Goal: Information Seeking & Learning: Learn about a topic

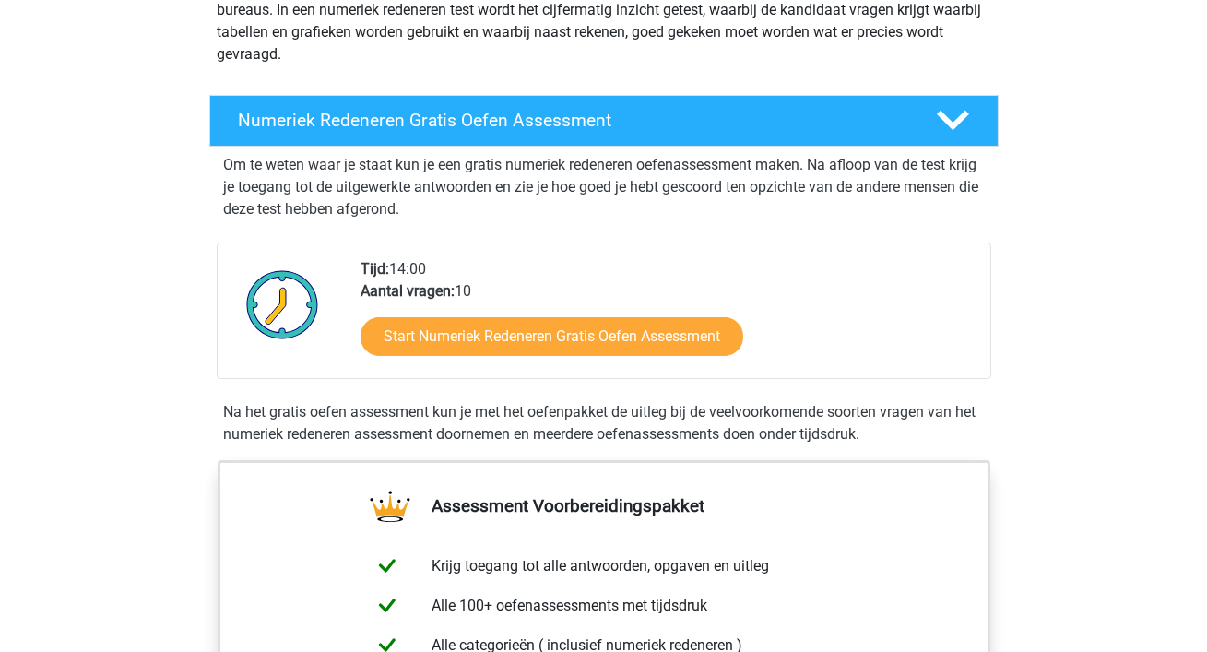
scroll to position [267, 0]
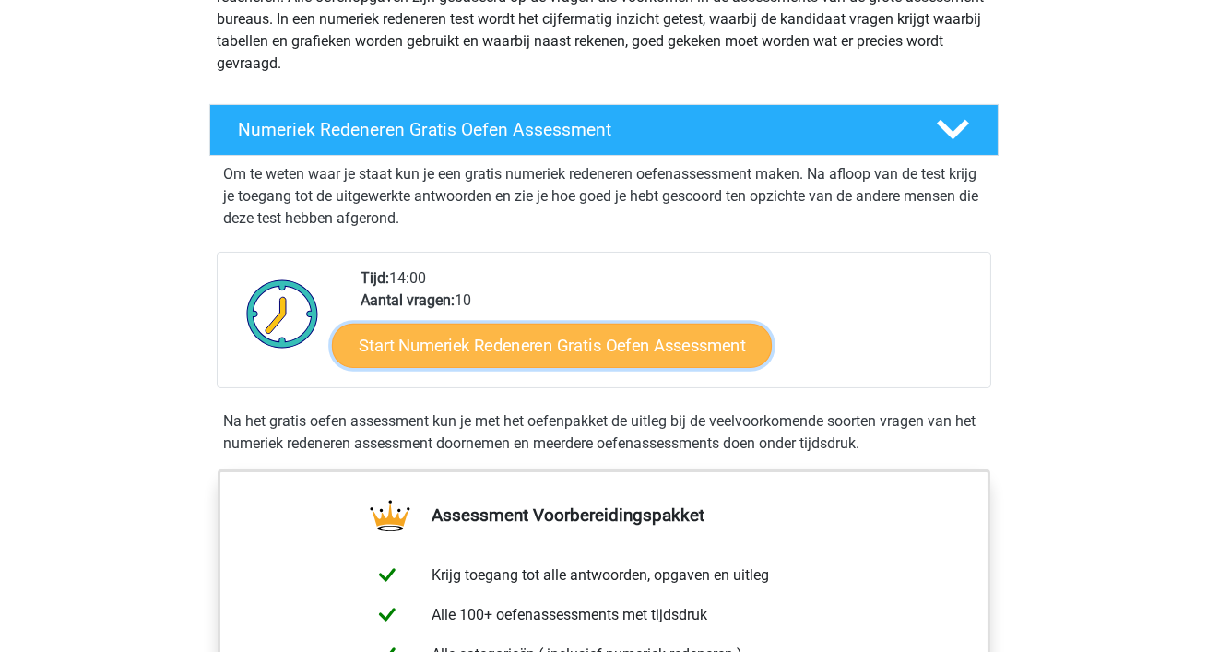
click at [558, 338] on link "Start Numeriek Redeneren Gratis Oefen Assessment" at bounding box center [552, 345] width 440 height 44
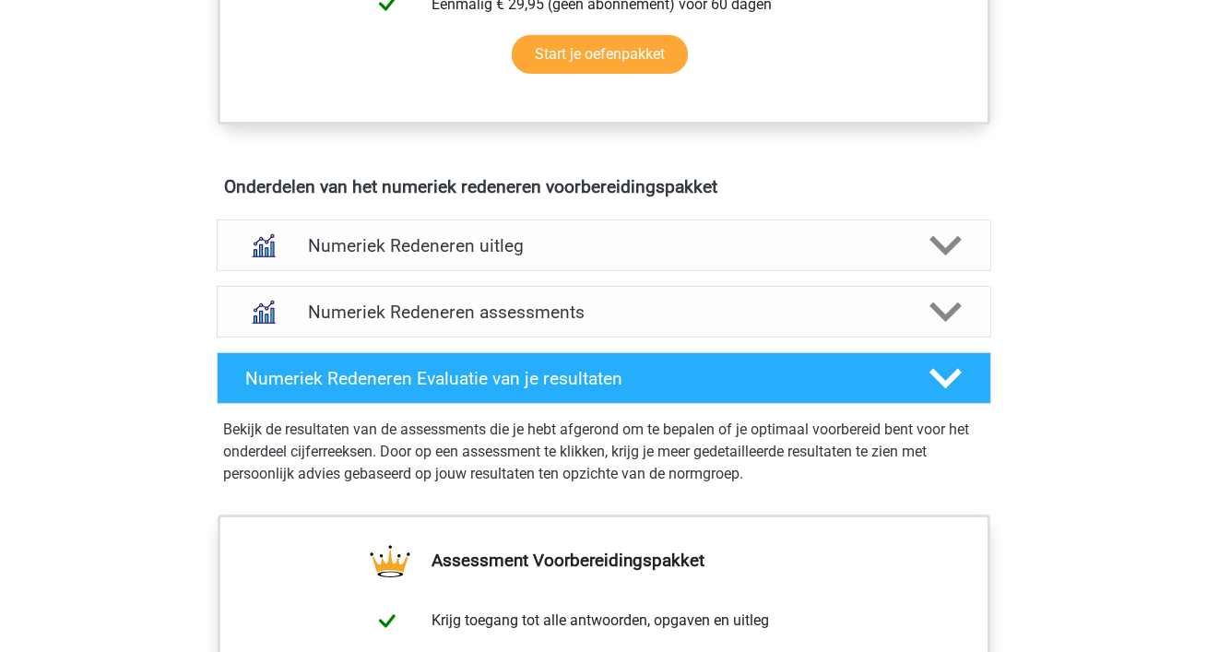
scroll to position [974, 0]
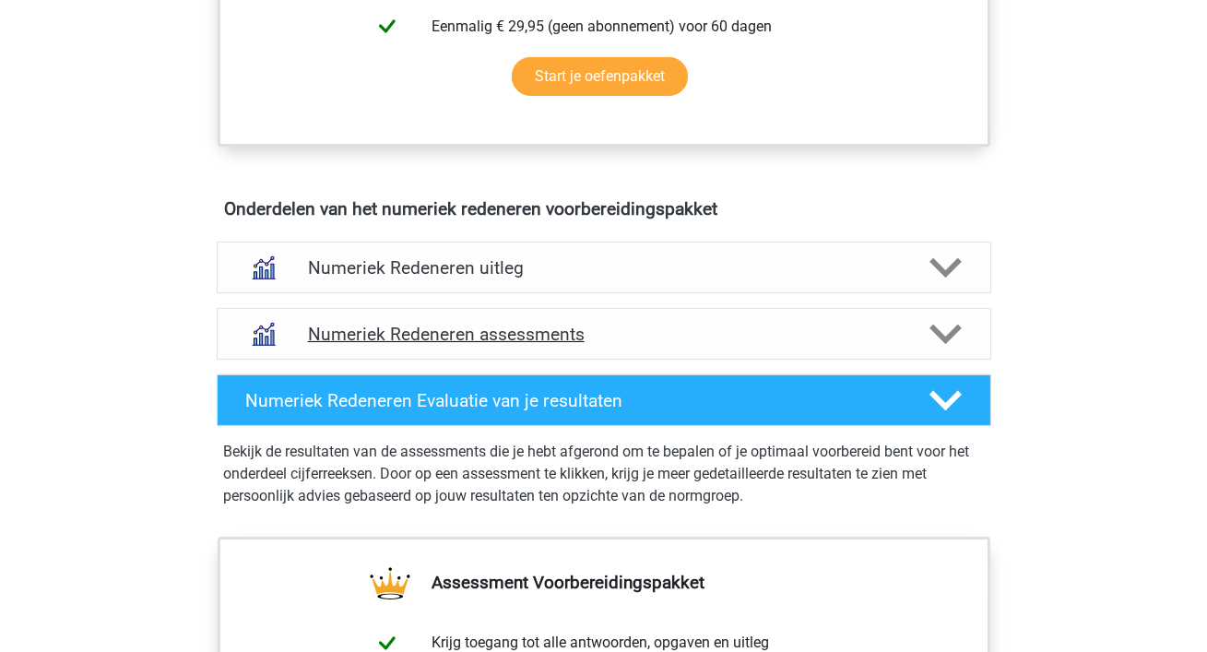
click at [558, 340] on h4 "Numeriek Redeneren assessments" at bounding box center [604, 334] width 592 height 21
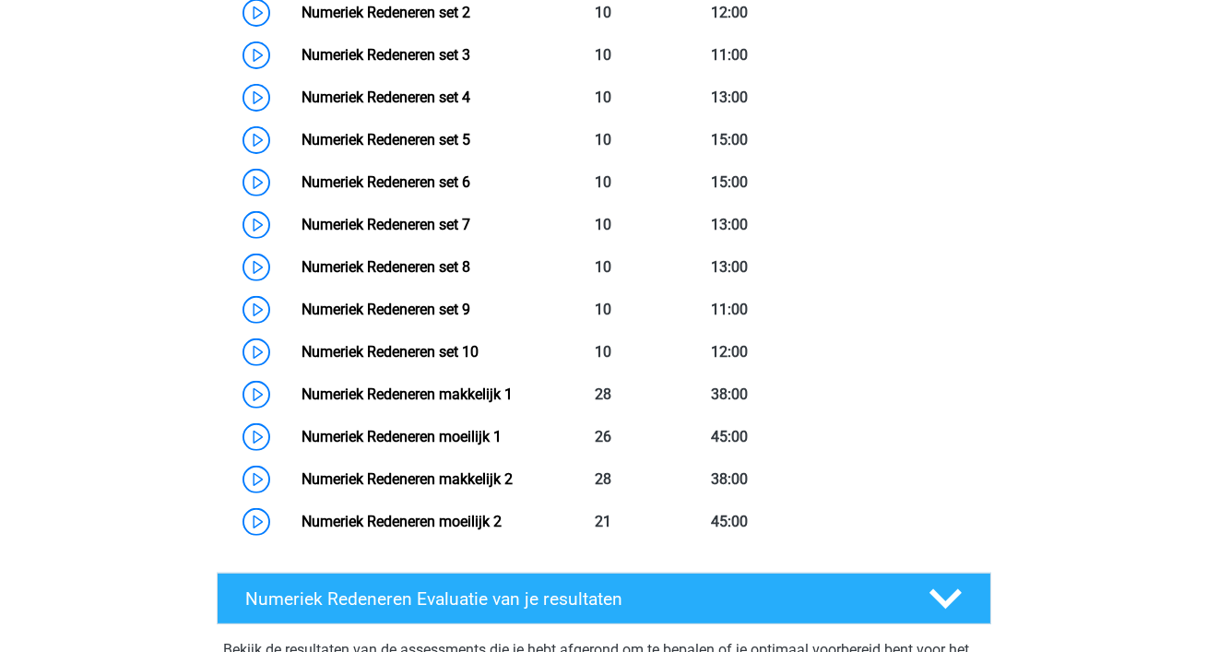
scroll to position [1546, 0]
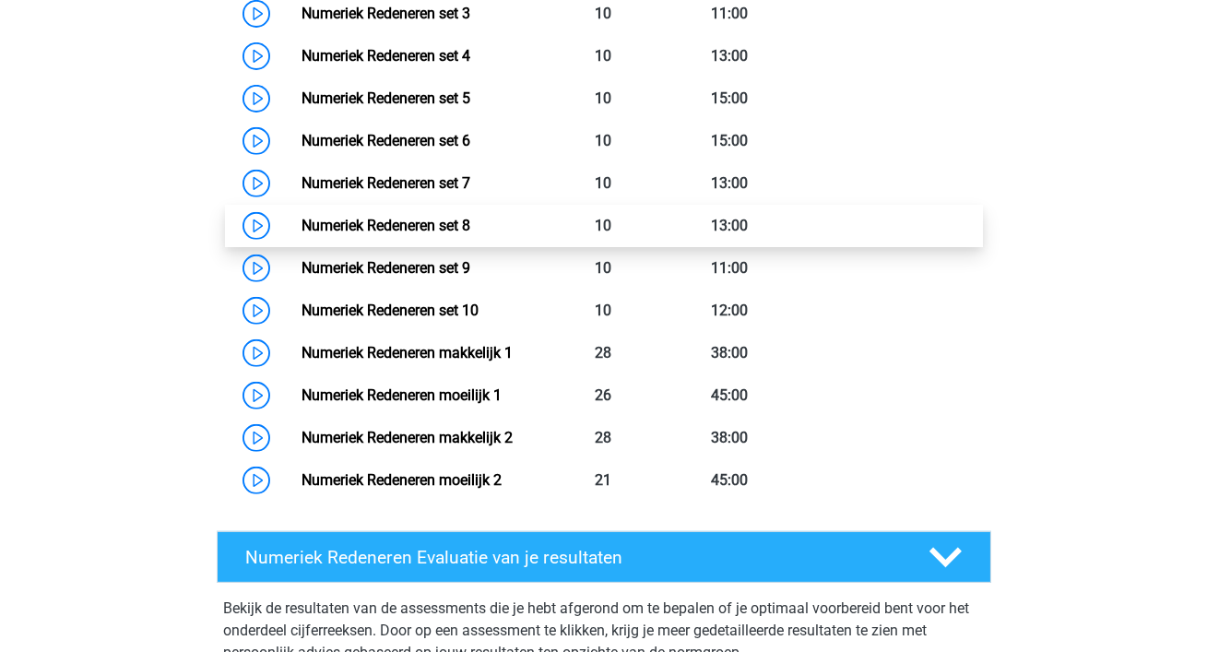
click at [470, 233] on link "Numeriek Redeneren set 8" at bounding box center [386, 226] width 169 height 18
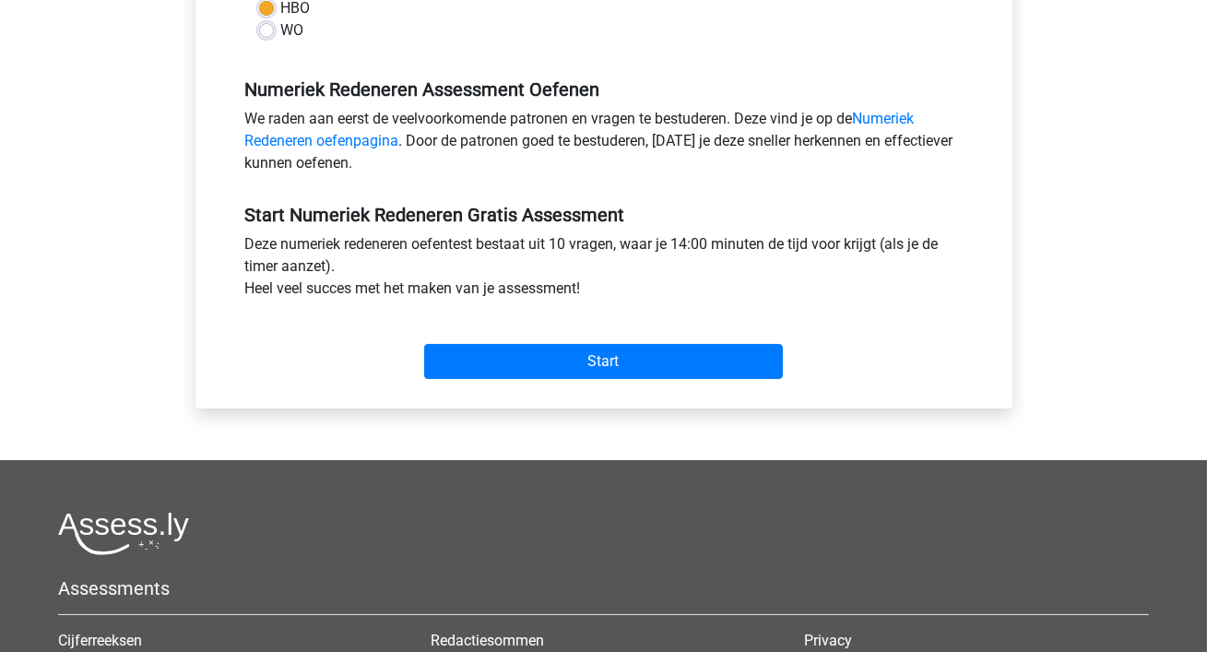
scroll to position [524, 0]
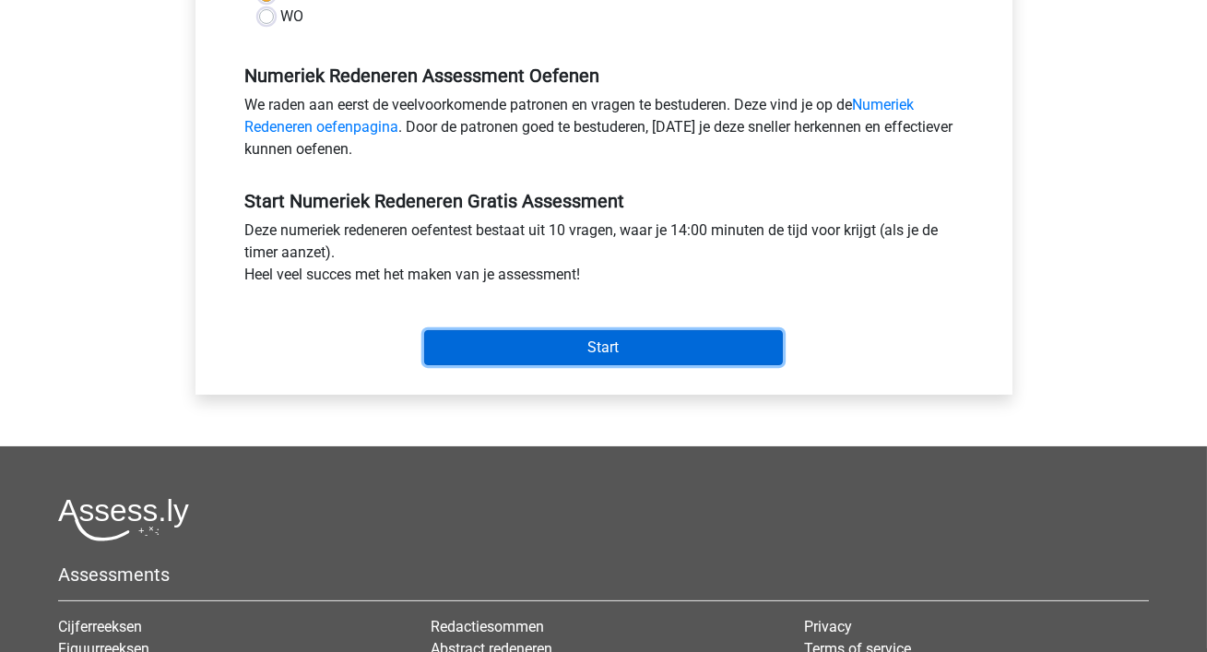
click at [632, 361] on input "Start" at bounding box center [603, 347] width 359 height 35
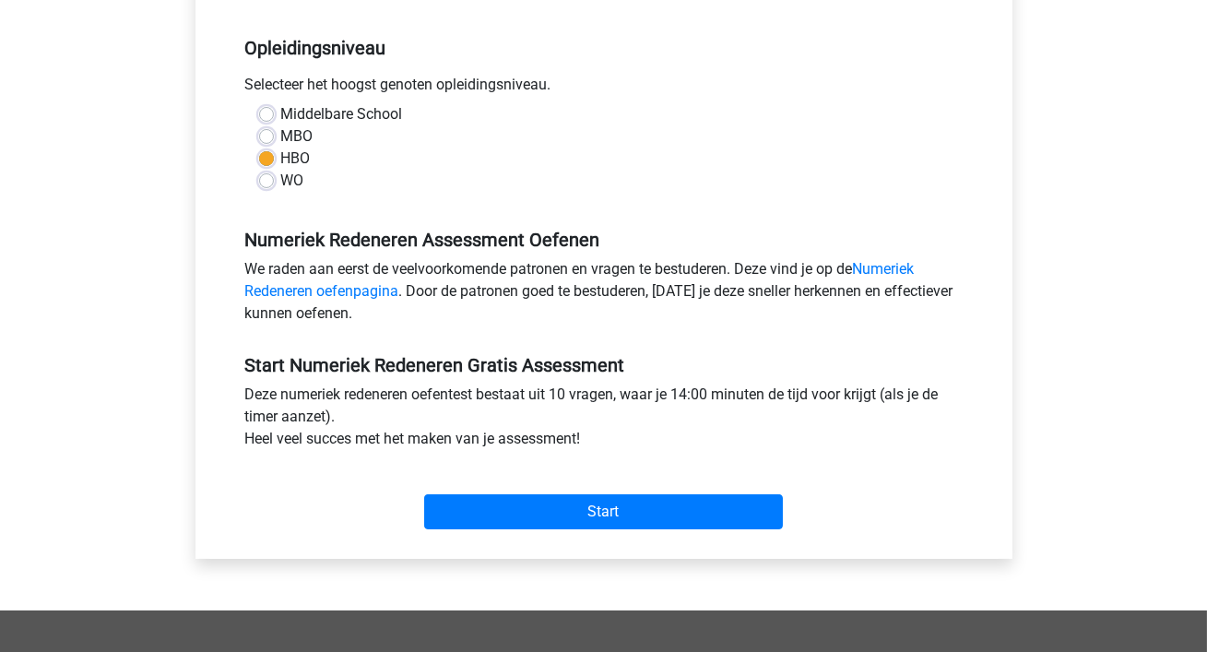
scroll to position [330, 0]
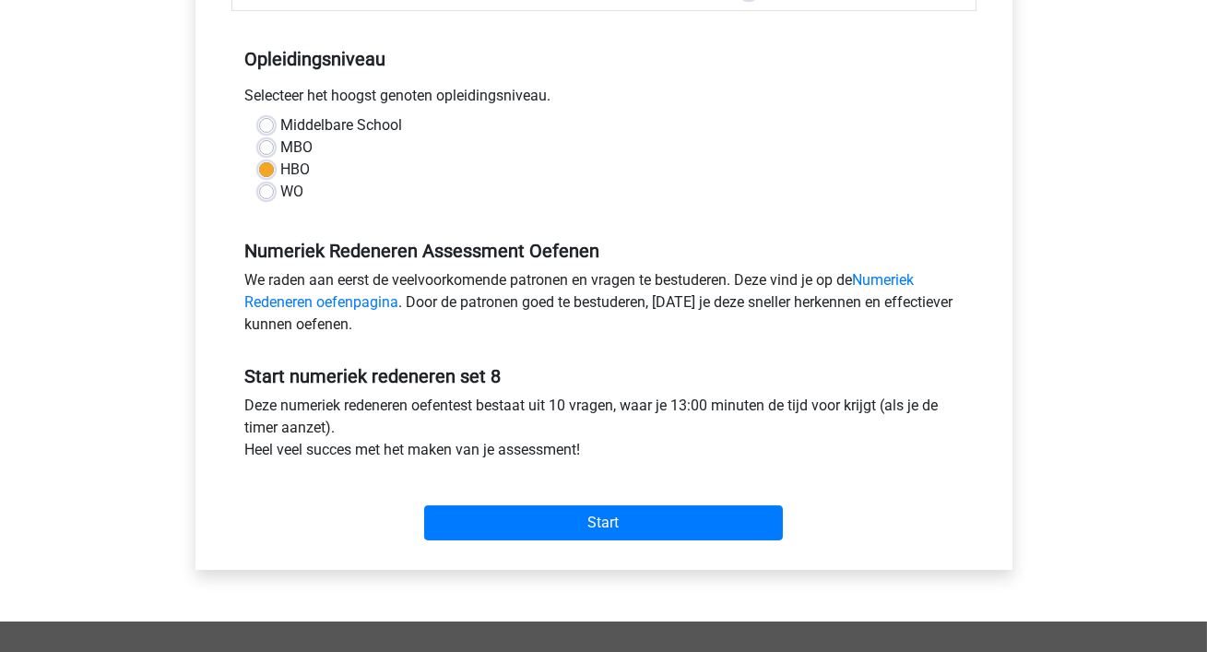
scroll to position [357, 0]
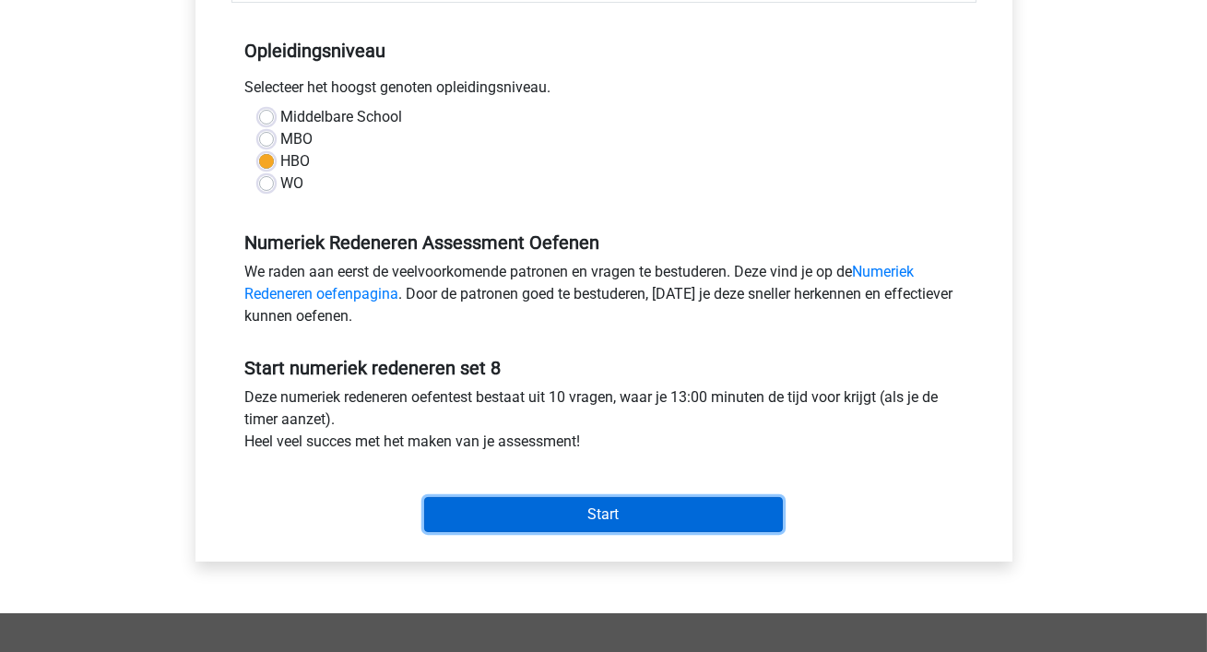
click at [533, 499] on input "Start" at bounding box center [603, 514] width 359 height 35
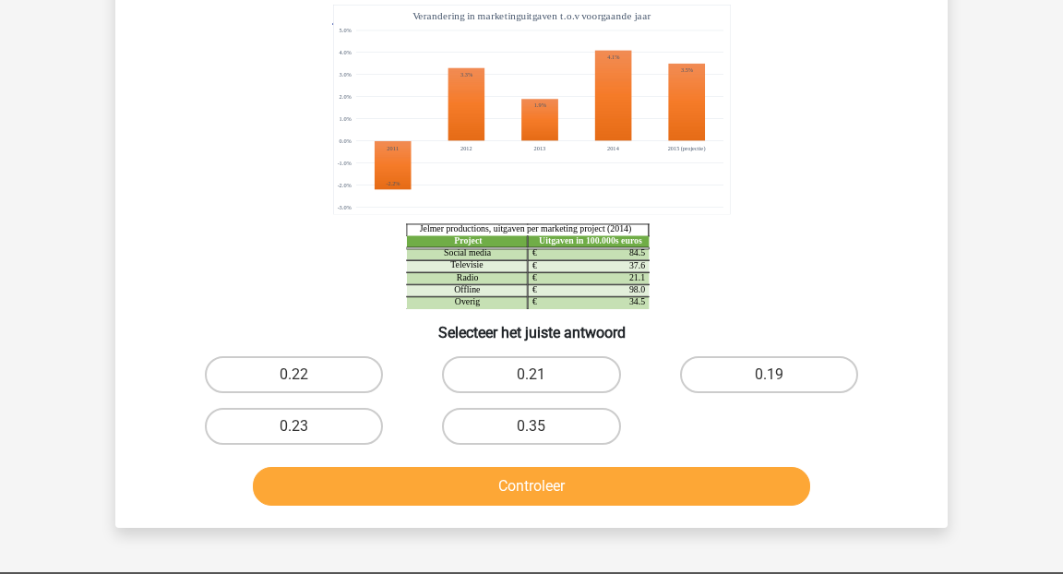
scroll to position [194, 0]
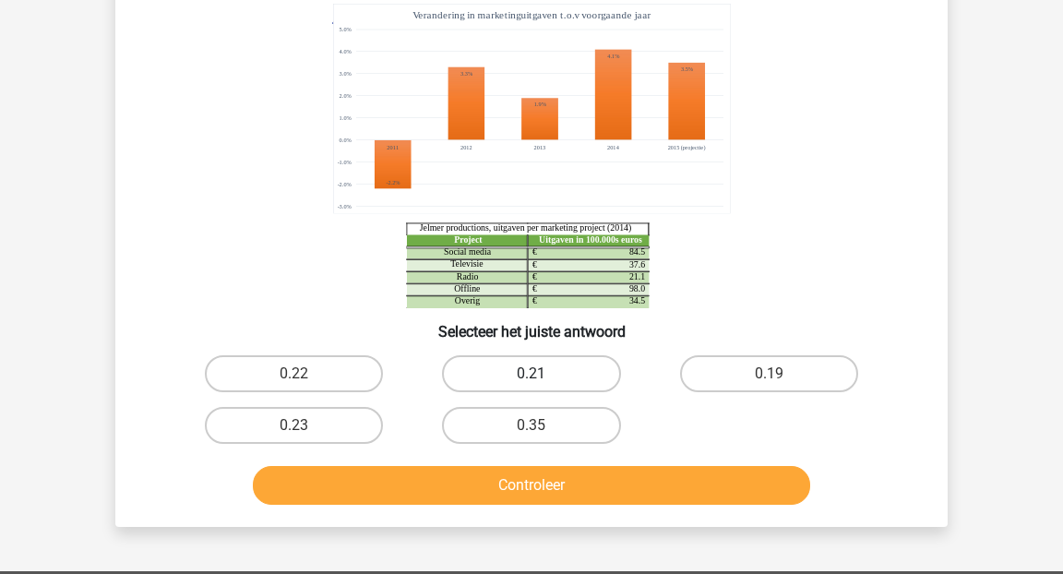
click at [529, 358] on label "0.21" at bounding box center [531, 373] width 178 height 37
click at [531, 374] on input "0.21" at bounding box center [537, 380] width 12 height 12
radio input "true"
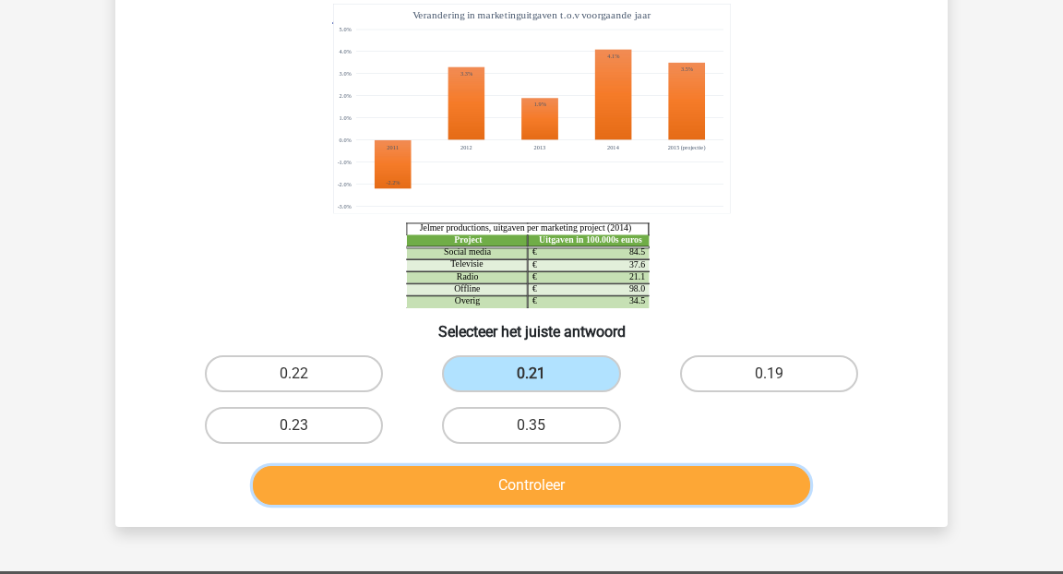
click at [516, 499] on button "Controleer" at bounding box center [532, 485] width 558 height 39
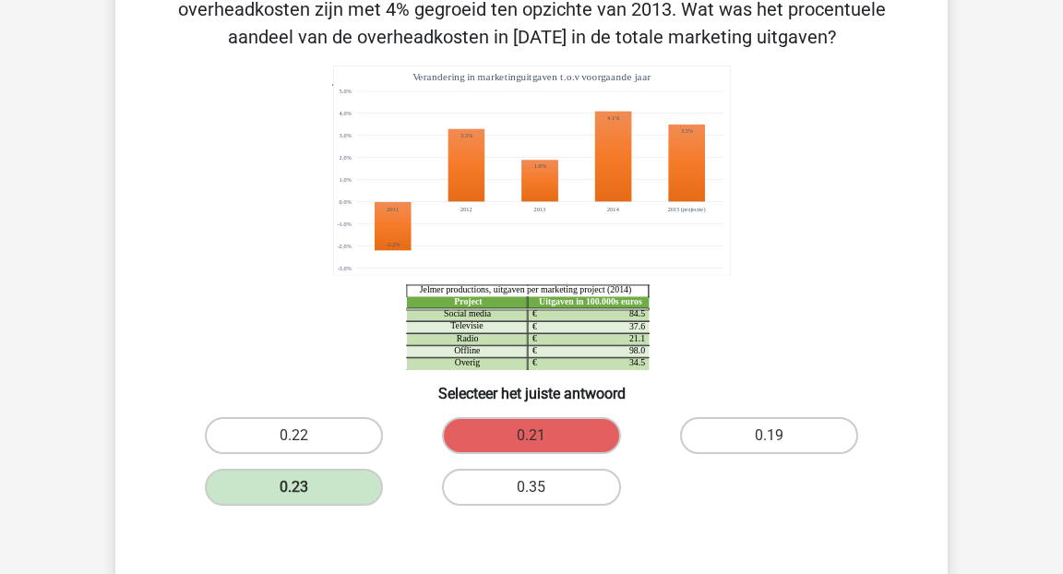
scroll to position [0, 0]
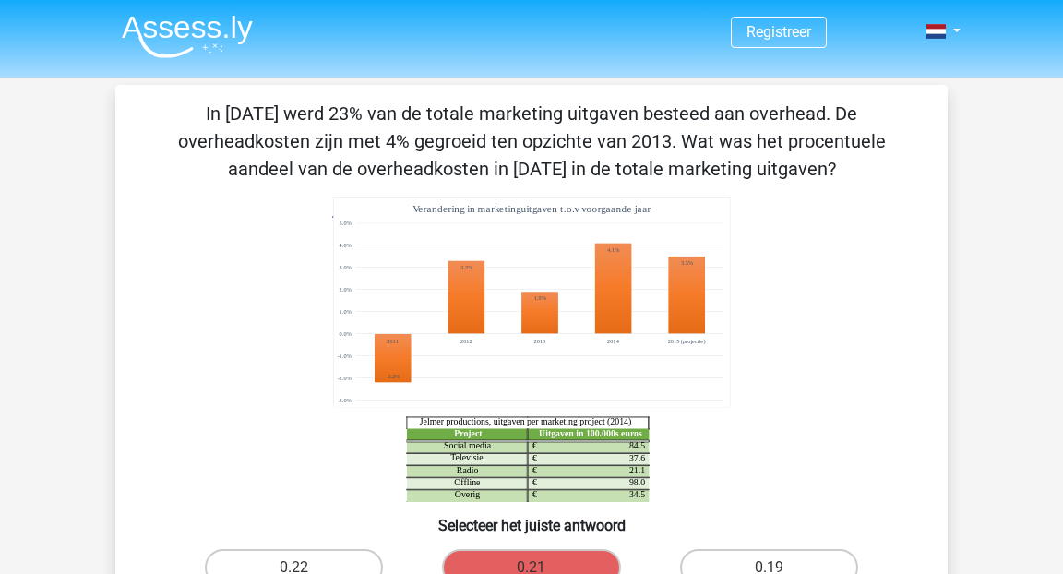
click at [484, 165] on p "In [DATE] werd 23% van de totale marketing uitgaven besteed aan overhead. De ov…" at bounding box center [531, 141] width 773 height 83
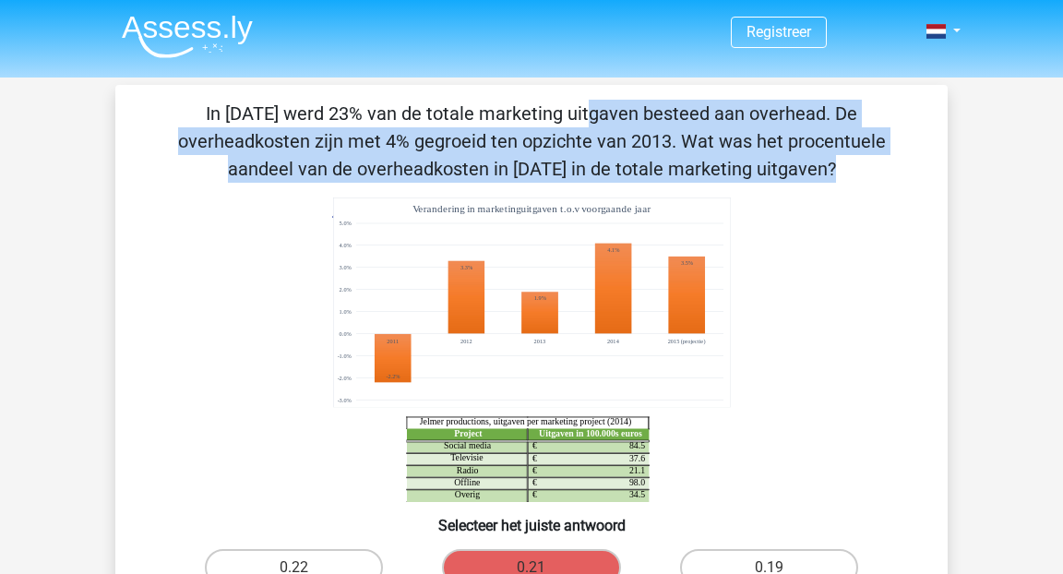
click at [484, 165] on p "In [DATE] werd 23% van de totale marketing uitgaven besteed aan overhead. De ov…" at bounding box center [531, 141] width 773 height 83
copy div "In [DATE] werd 23% van de totale marketing uitgaven besteed aan overhead. De ov…"
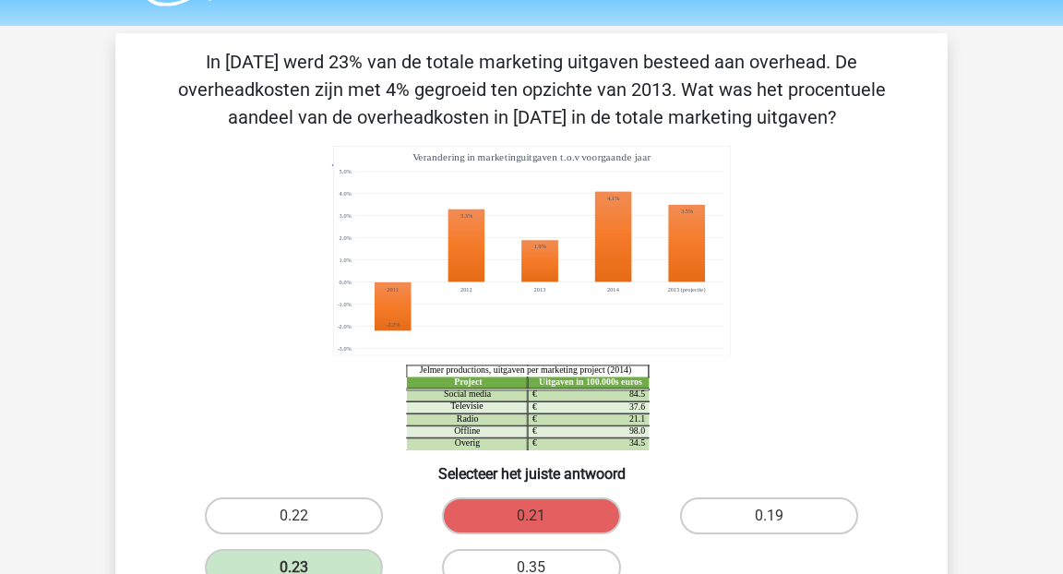
click at [195, 196] on icon "Project Uitgaven in 100.000s euros Social media 84.5 € Televisie 37.6 € Radio 2…" at bounding box center [531, 298] width 743 height 304
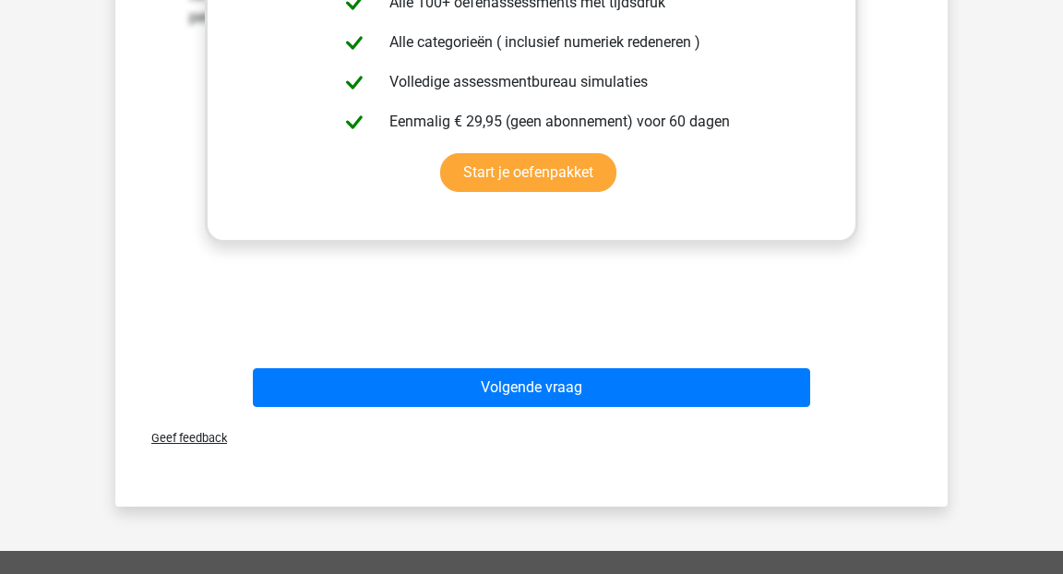
scroll to position [893, 0]
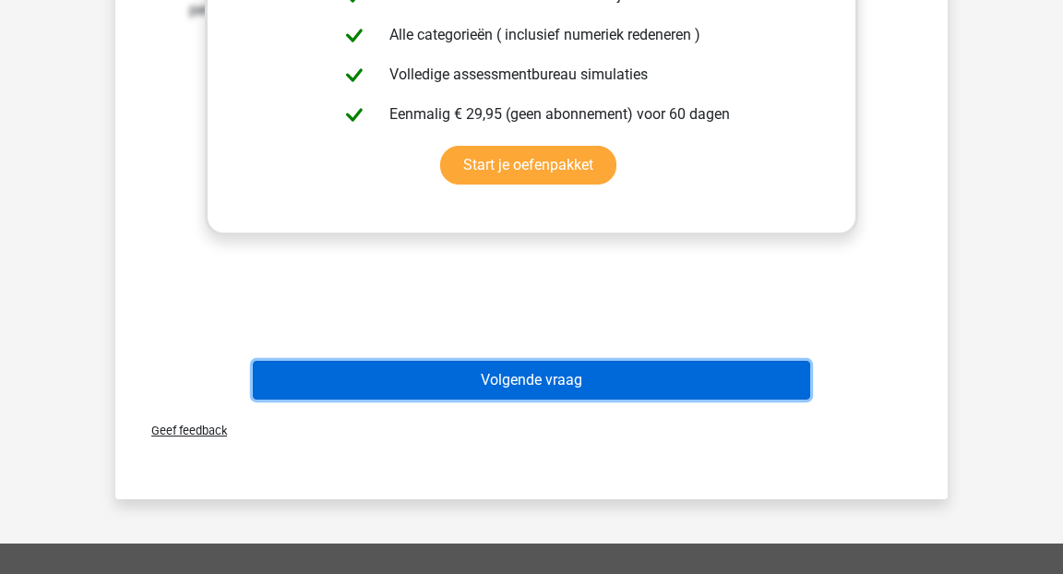
click at [519, 389] on button "Volgende vraag" at bounding box center [532, 380] width 558 height 39
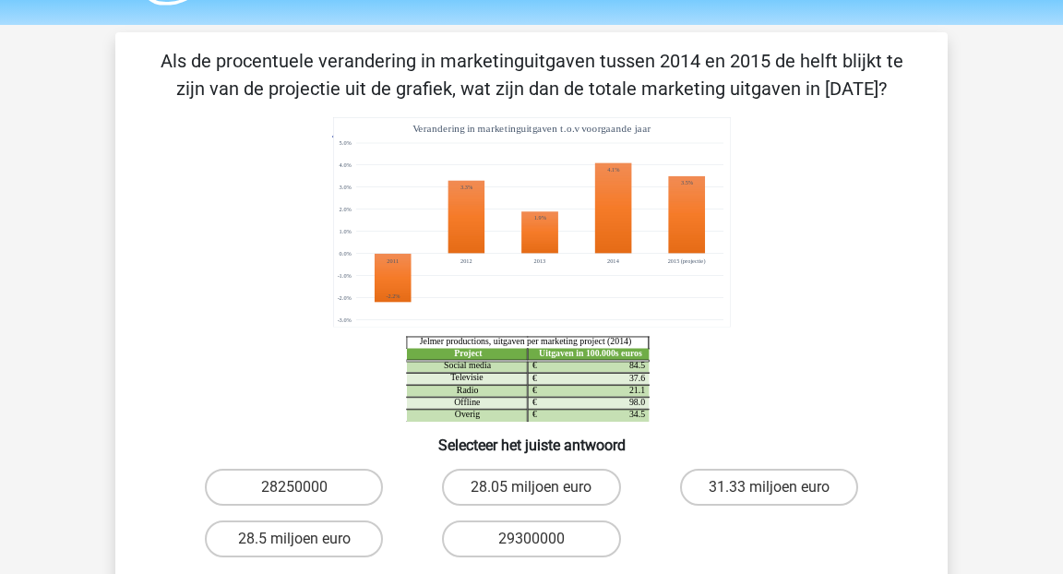
scroll to position [53, 0]
click at [573, 89] on p "Als de procentuele verandering in marketinguitgaven tussen 2014 en 2015 de helf…" at bounding box center [531, 73] width 773 height 55
click at [693, 210] on image at bounding box center [686, 213] width 37 height 77
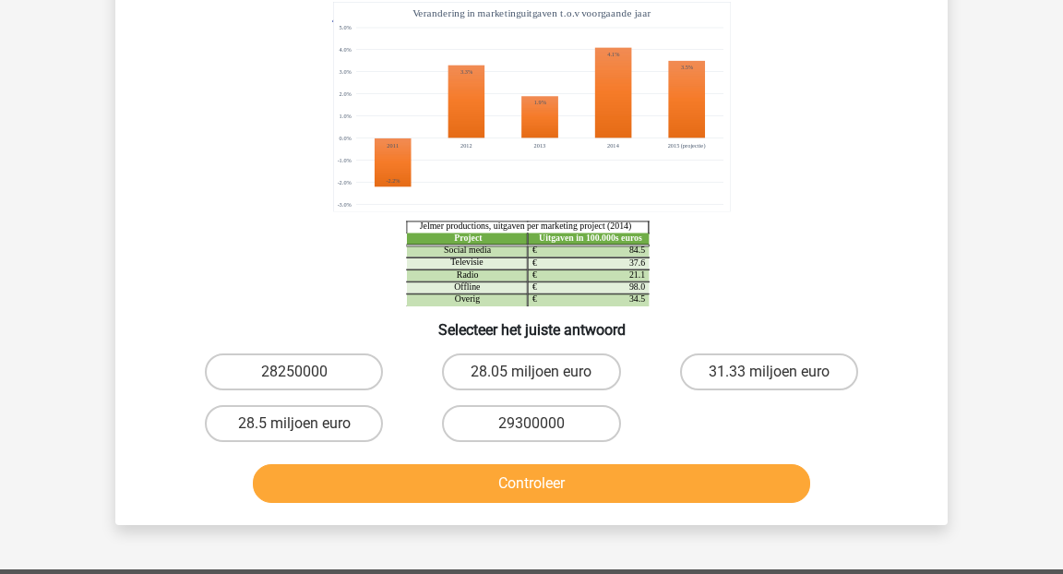
scroll to position [168, 0]
click at [299, 427] on input "28.5 miljoen euro" at bounding box center [300, 429] width 12 height 12
radio input "true"
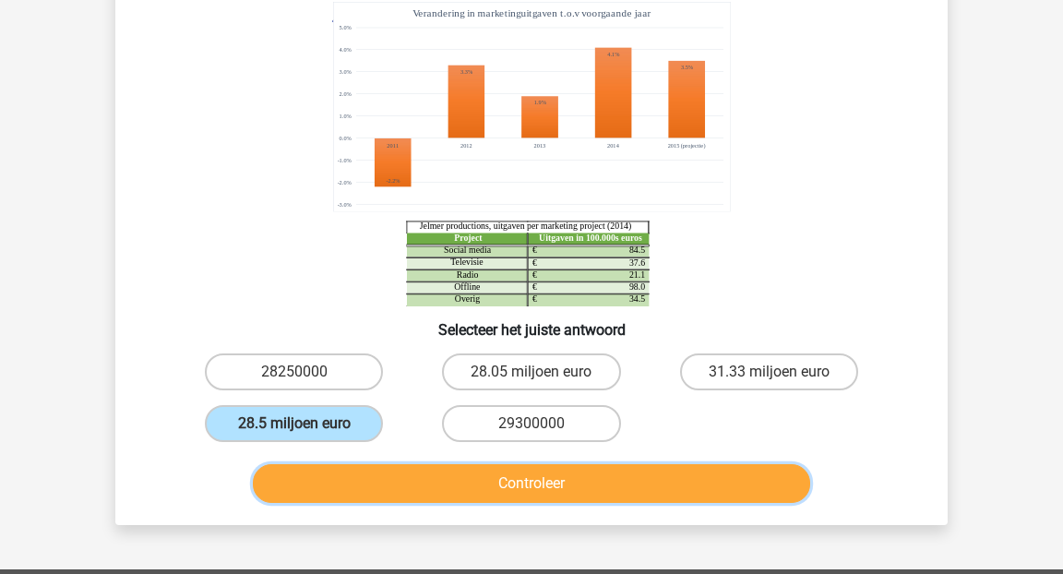
click at [438, 502] on button "Controleer" at bounding box center [532, 483] width 558 height 39
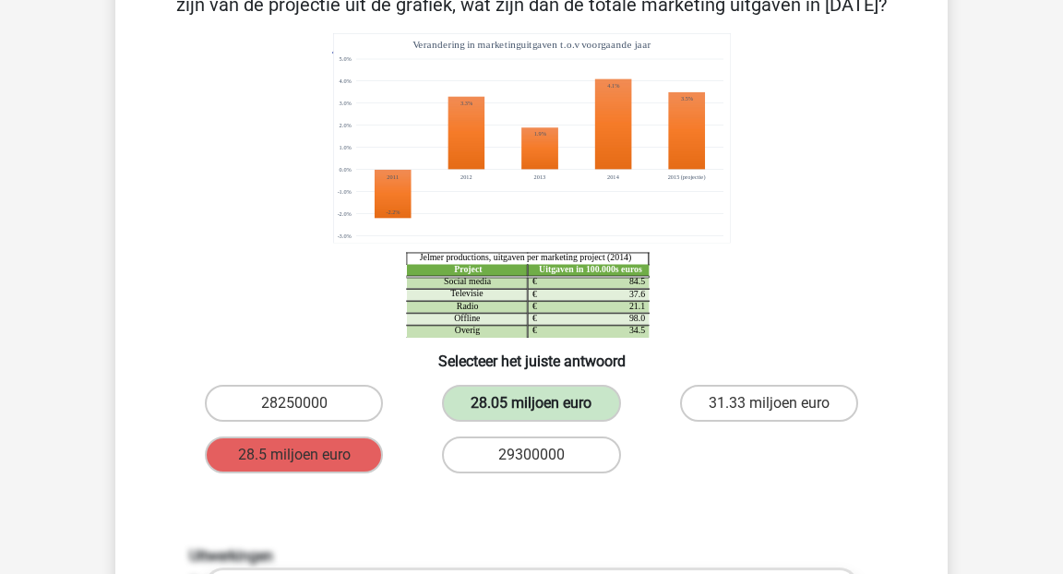
scroll to position [0, 0]
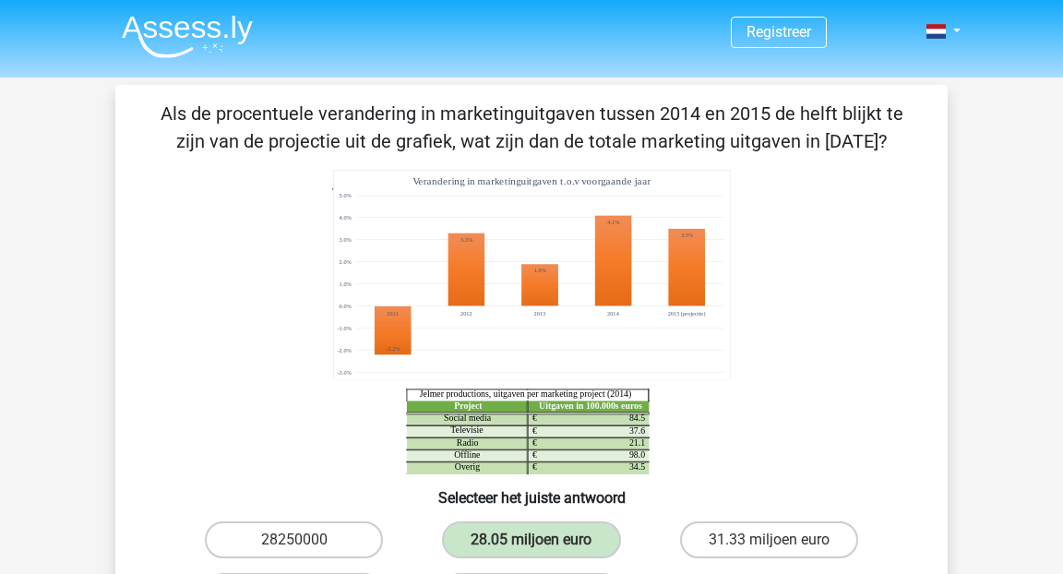
click at [467, 137] on p "Als de procentuele verandering in marketinguitgaven tussen 2014 en 2015 de helf…" at bounding box center [531, 127] width 773 height 55
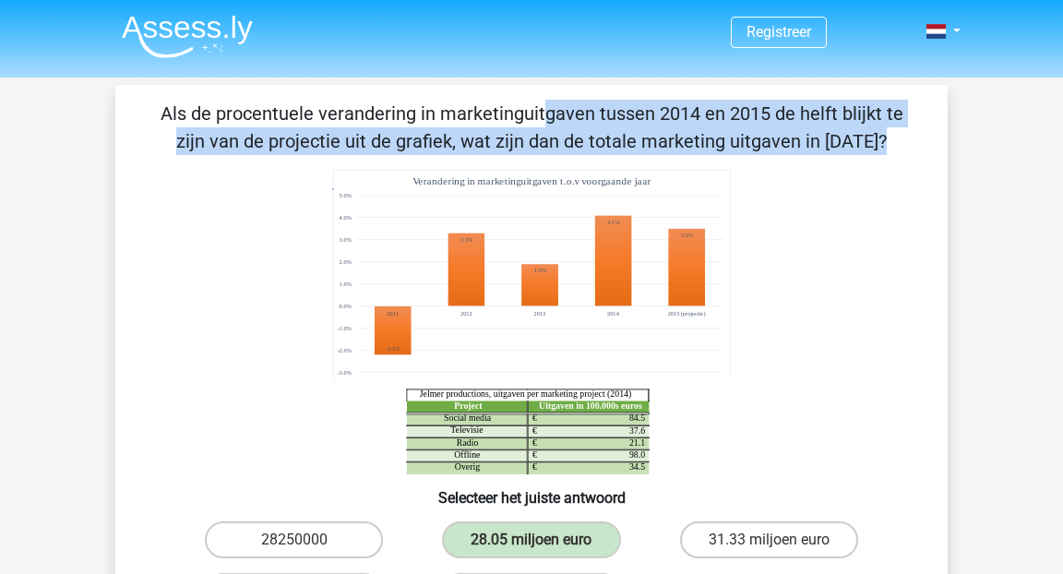
click at [467, 137] on p "Als de procentuele verandering in marketinguitgaven tussen 2014 en 2015 de helf…" at bounding box center [531, 127] width 773 height 55
copy div "Als de procentuele verandering in marketinguitgaven tussen 2014 en 2015 de helf…"
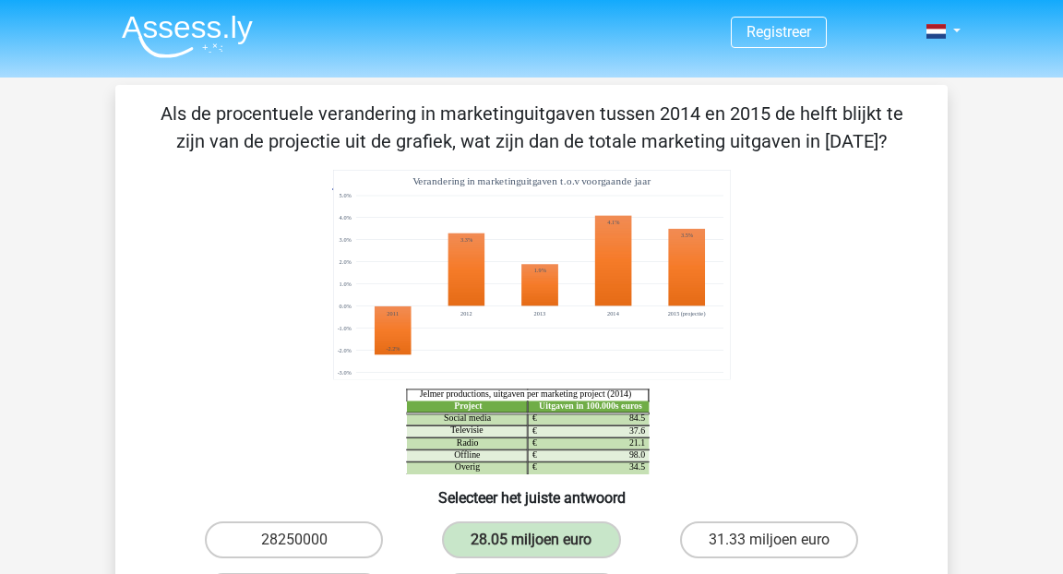
click at [730, 220] on icon at bounding box center [532, 275] width 398 height 210
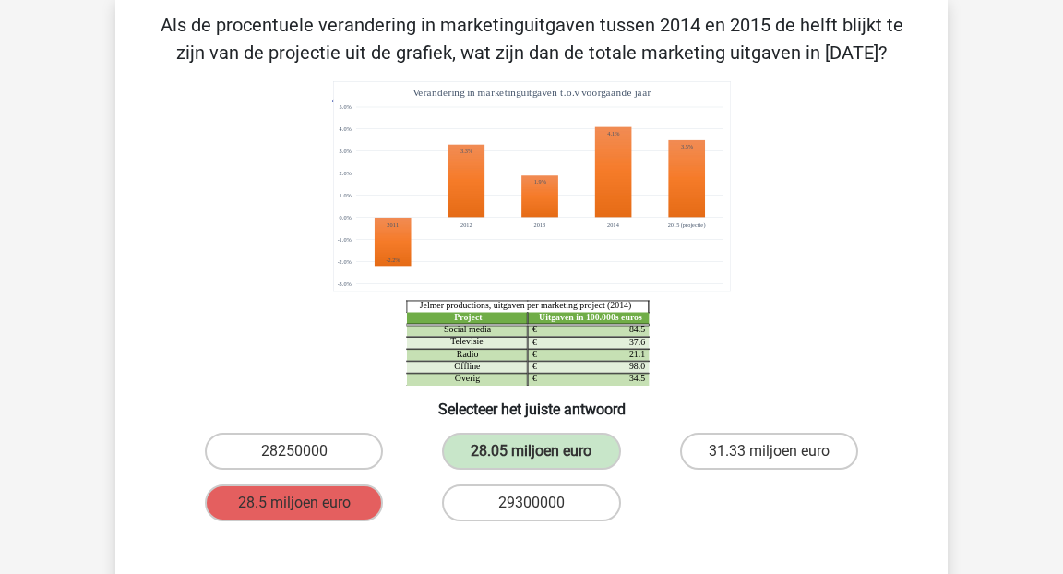
scroll to position [26, 0]
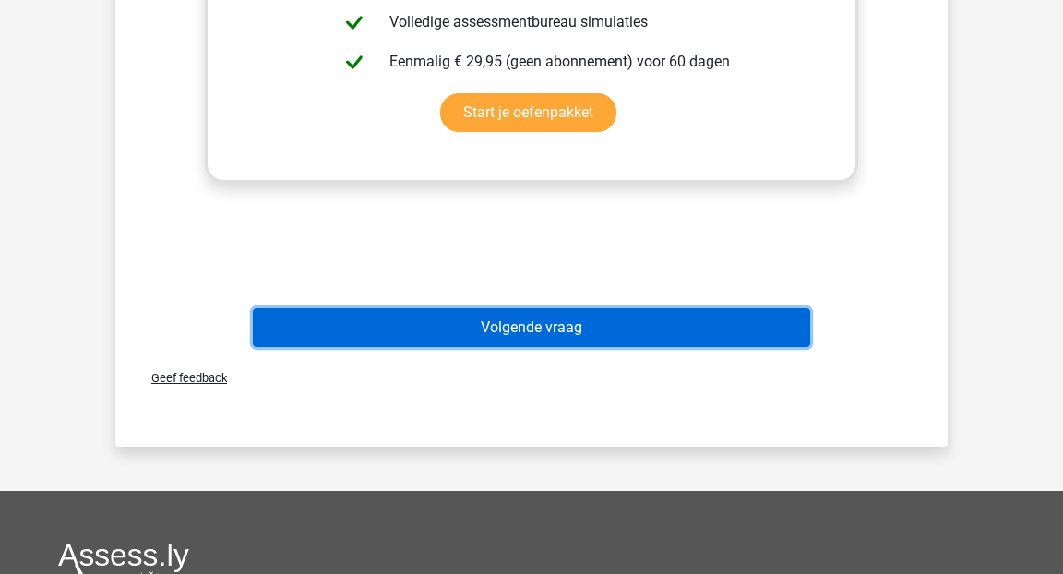
click at [505, 313] on button "Volgende vraag" at bounding box center [532, 327] width 558 height 39
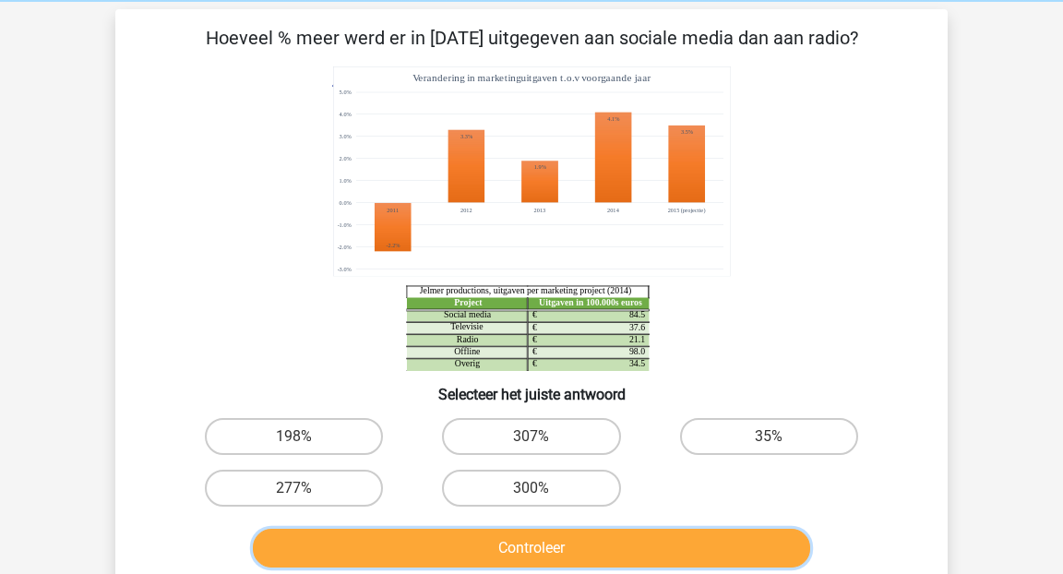
scroll to position [75, 0]
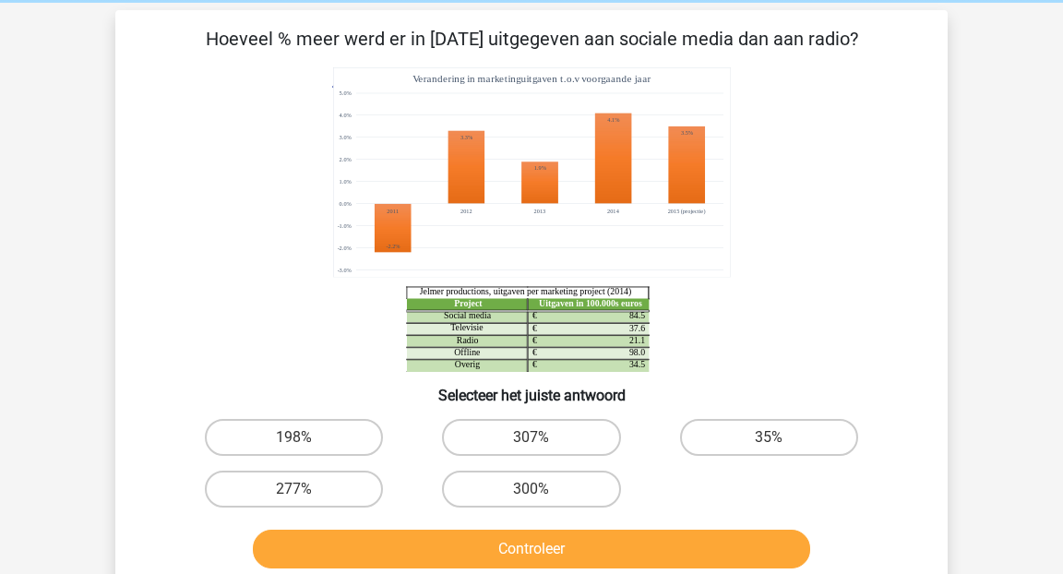
click at [576, 32] on p "Hoeveel % meer werd er in [DATE] uitgegeven aan sociale media dan aan radio?" at bounding box center [531, 39] width 773 height 28
copy div "Hoeveel % meer werd er in [DATE] uitgegeven aan sociale media dan aan radio?"
click at [782, 98] on icon "Project Uitgaven in 100.000s euros Social media 84.5 € Televisie 37.6 € Radio 2…" at bounding box center [531, 219] width 743 height 304
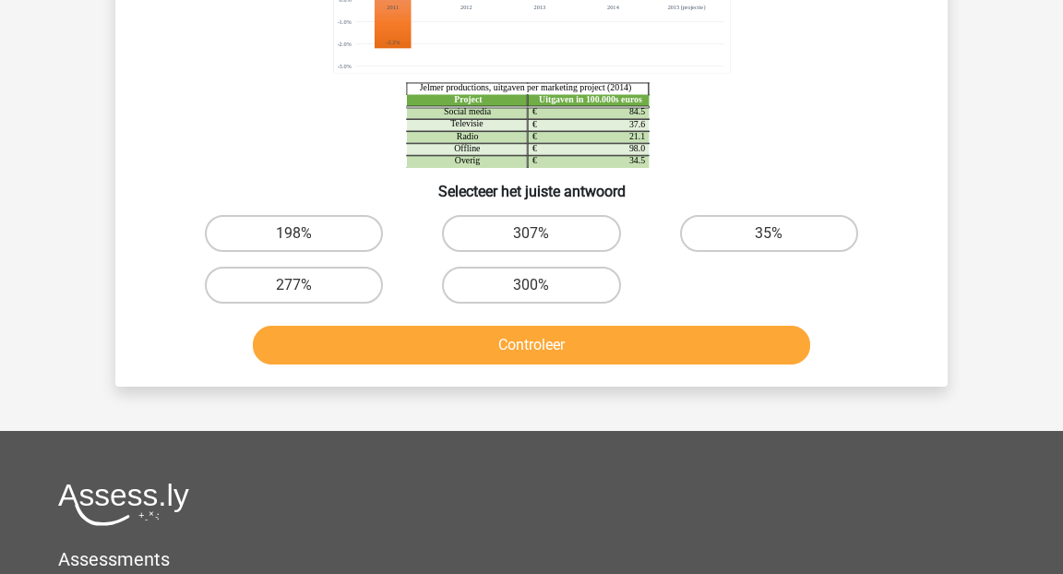
scroll to position [280, 0]
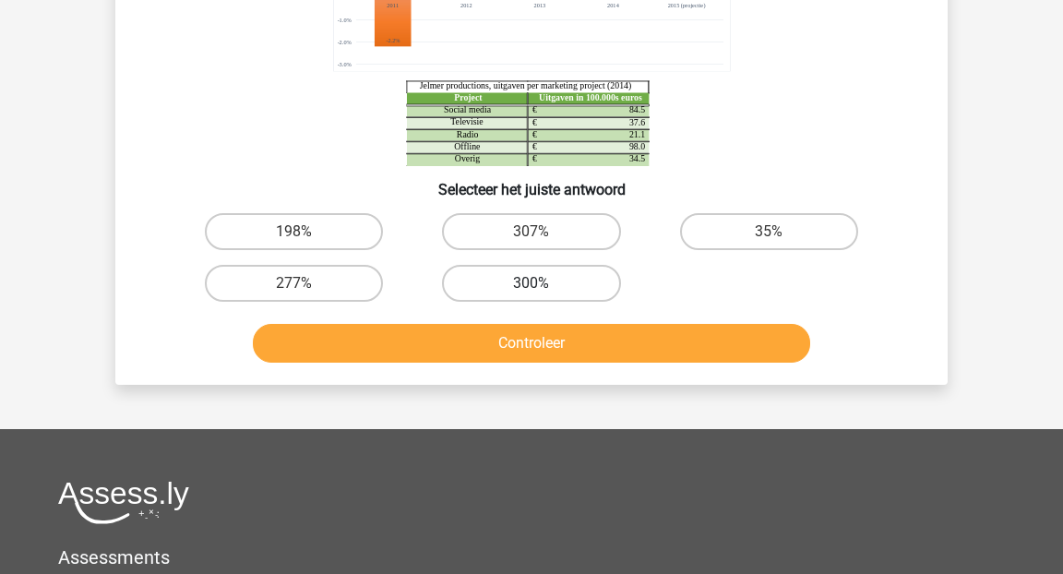
click at [535, 299] on label "300%" at bounding box center [531, 283] width 178 height 37
click at [535, 295] on input "300%" at bounding box center [537, 289] width 12 height 12
radio input "true"
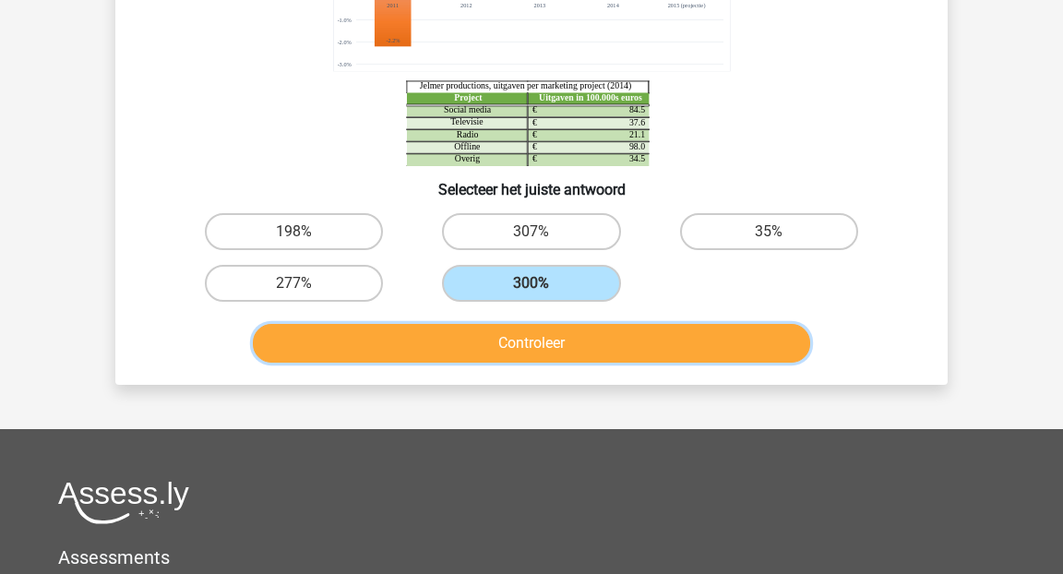
click at [512, 345] on button "Controleer" at bounding box center [532, 343] width 558 height 39
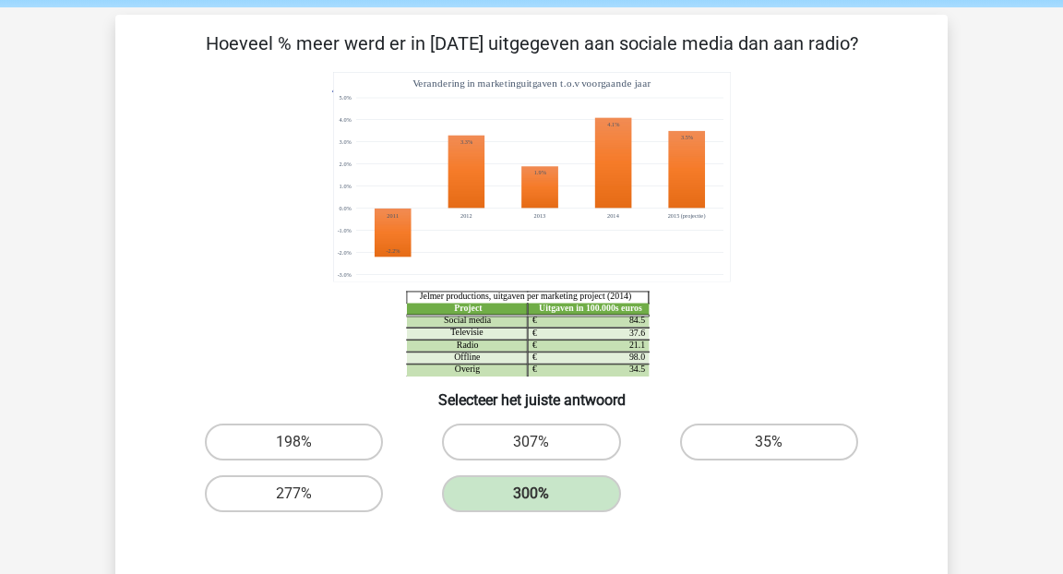
scroll to position [60, 0]
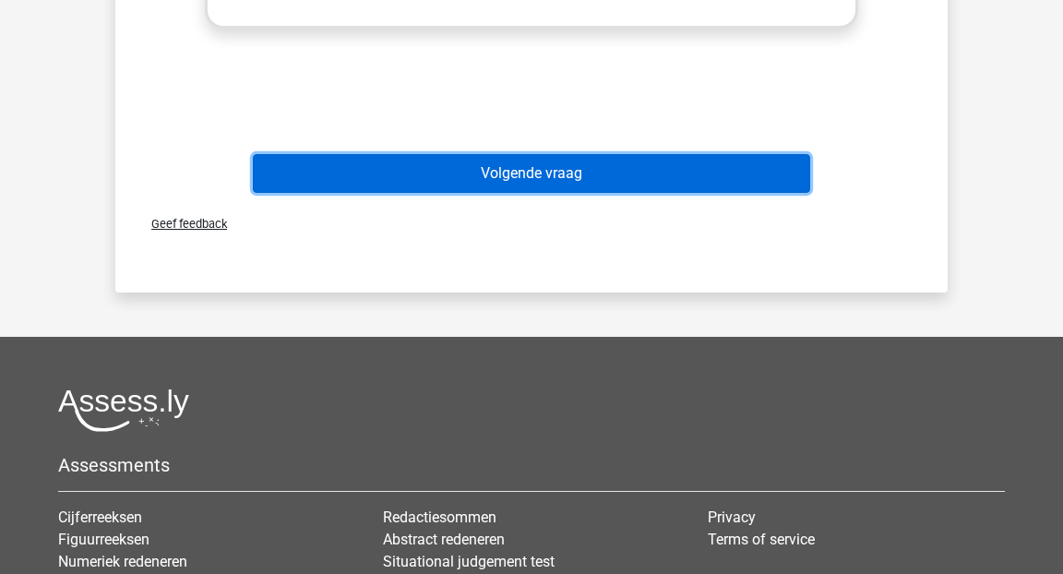
click at [561, 183] on button "Volgende vraag" at bounding box center [532, 173] width 558 height 39
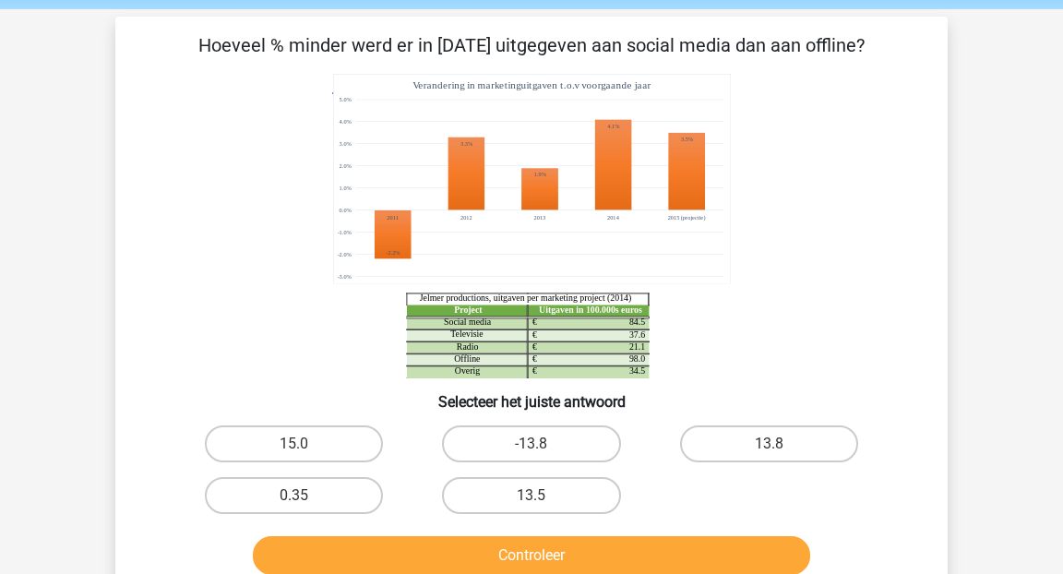
scroll to position [66, 0]
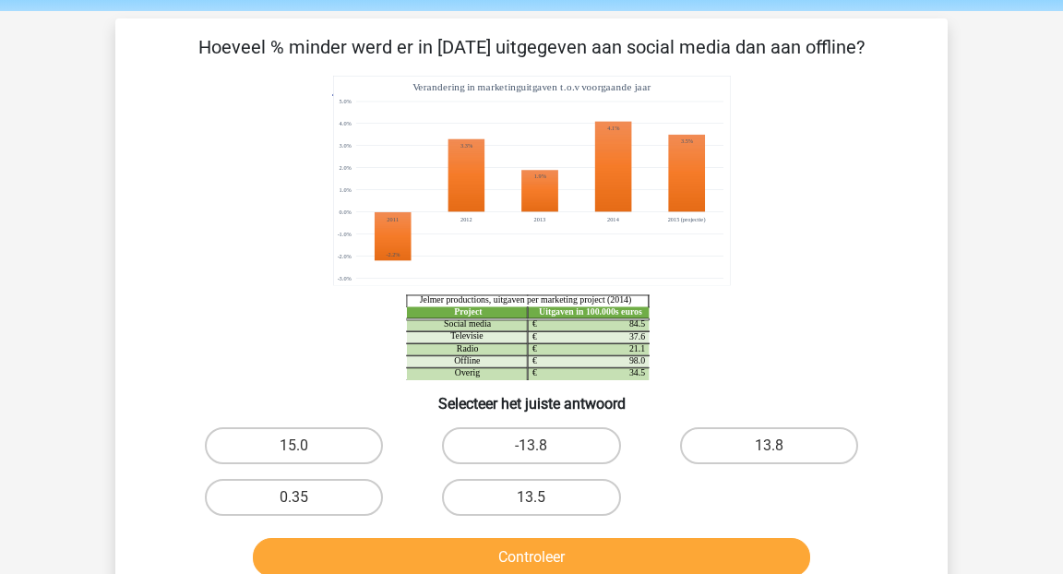
click at [438, 44] on p "Hoeveel % minder werd er in [DATE] uitgegeven aan social media dan aan offline?" at bounding box center [531, 47] width 773 height 28
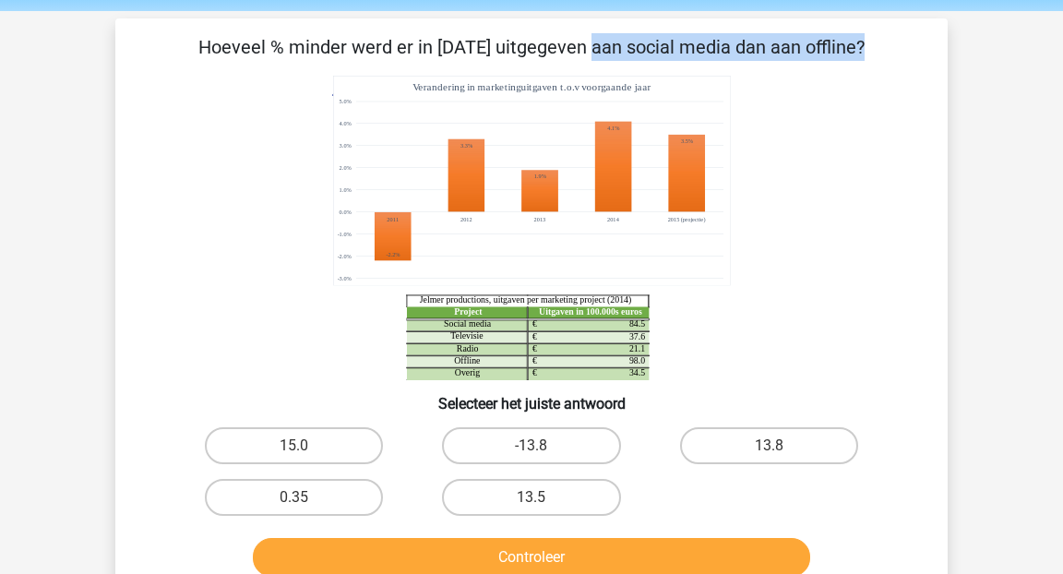
click at [438, 44] on p "Hoeveel % minder werd er in [DATE] uitgegeven aan social media dan aan offline?" at bounding box center [531, 47] width 773 height 28
click at [460, 43] on p "Hoeveel % minder werd er in [DATE] uitgegeven aan social media dan aan offline?" at bounding box center [531, 47] width 773 height 28
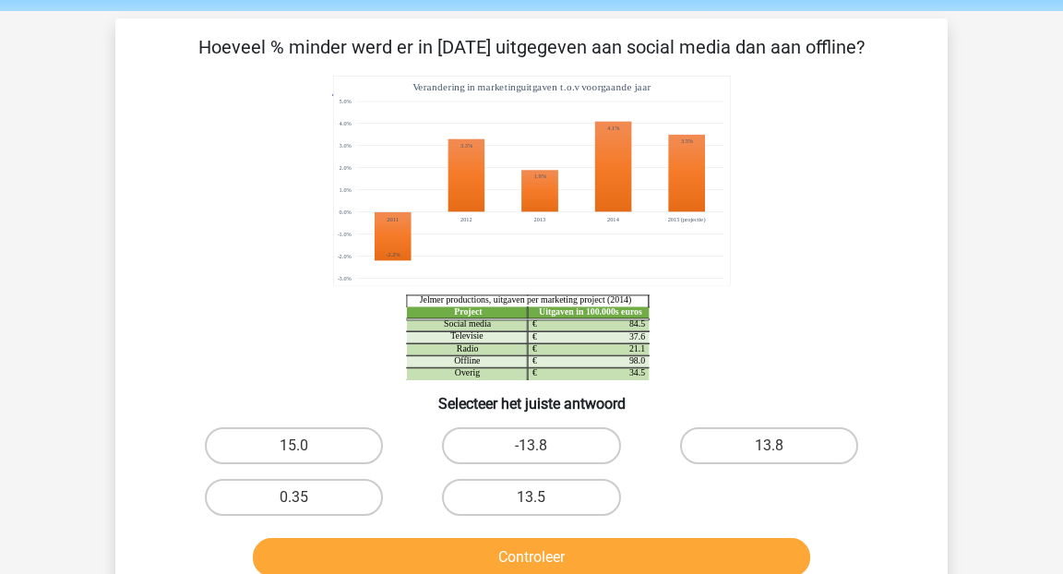
click at [531, 445] on input "-13.8" at bounding box center [537, 451] width 12 height 12
radio input "true"
click at [779, 454] on input "13.8" at bounding box center [774, 451] width 12 height 12
radio input "true"
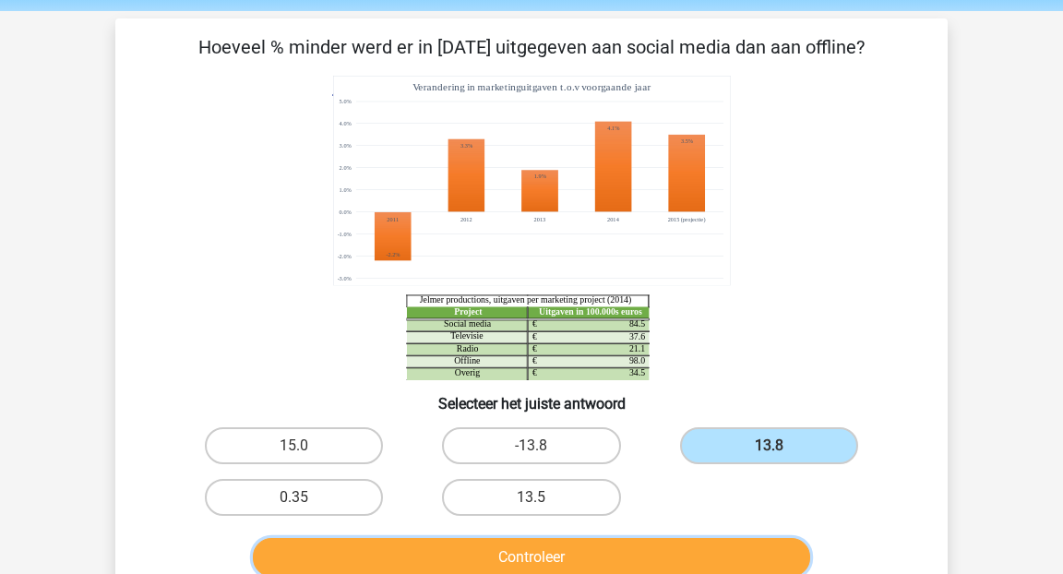
click at [637, 561] on button "Controleer" at bounding box center [532, 557] width 558 height 39
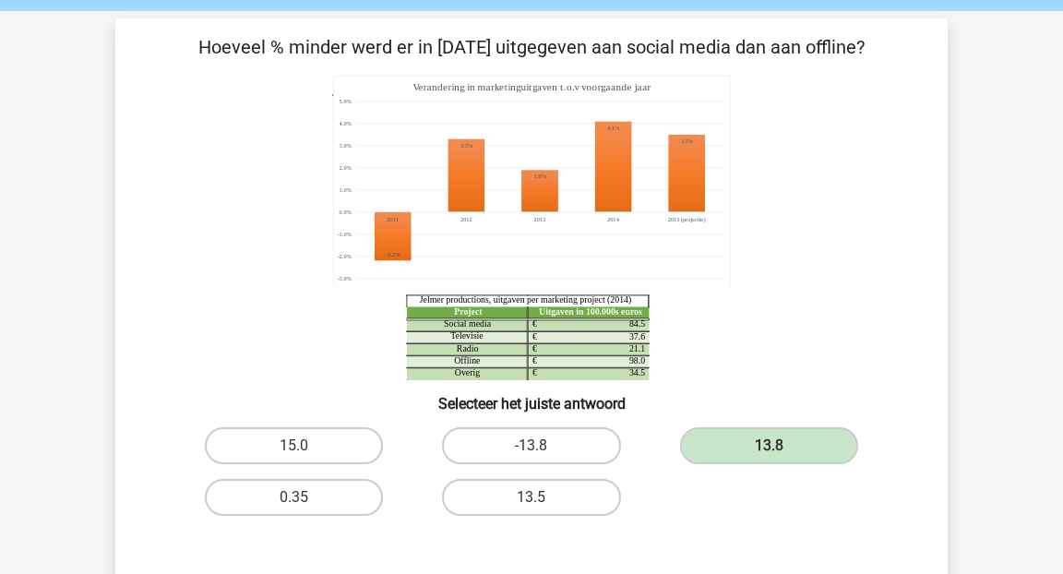
click at [533, 52] on p "Hoeveel % minder werd er in [DATE] uitgegeven aan social media dan aan offline?" at bounding box center [531, 47] width 773 height 28
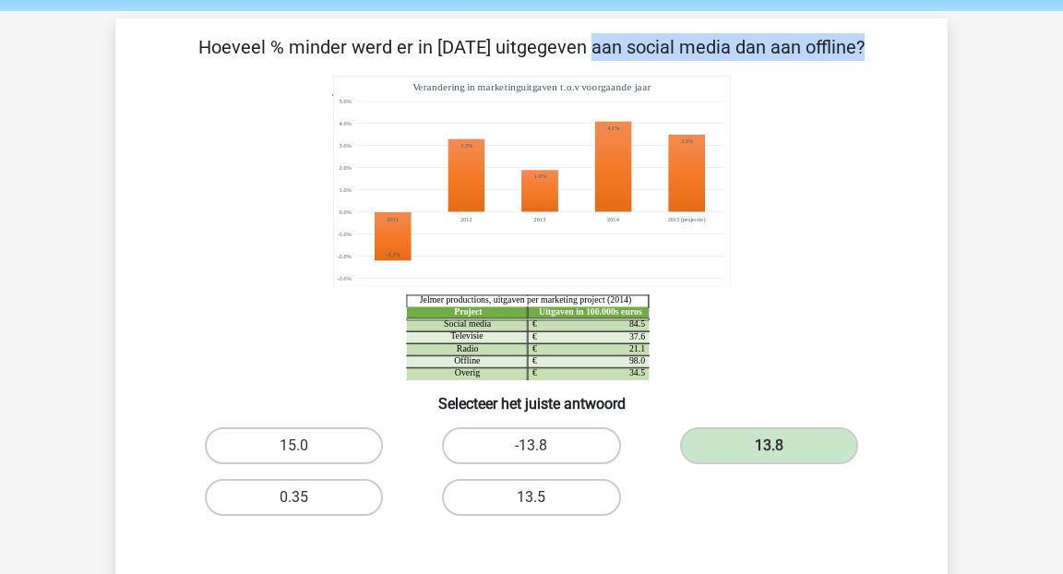
click at [533, 52] on p "Hoeveel % minder werd er in [DATE] uitgegeven aan social media dan aan offline?" at bounding box center [531, 47] width 773 height 28
copy div "Hoeveel % minder werd er in [DATE] uitgegeven aan social media dan aan offline?"
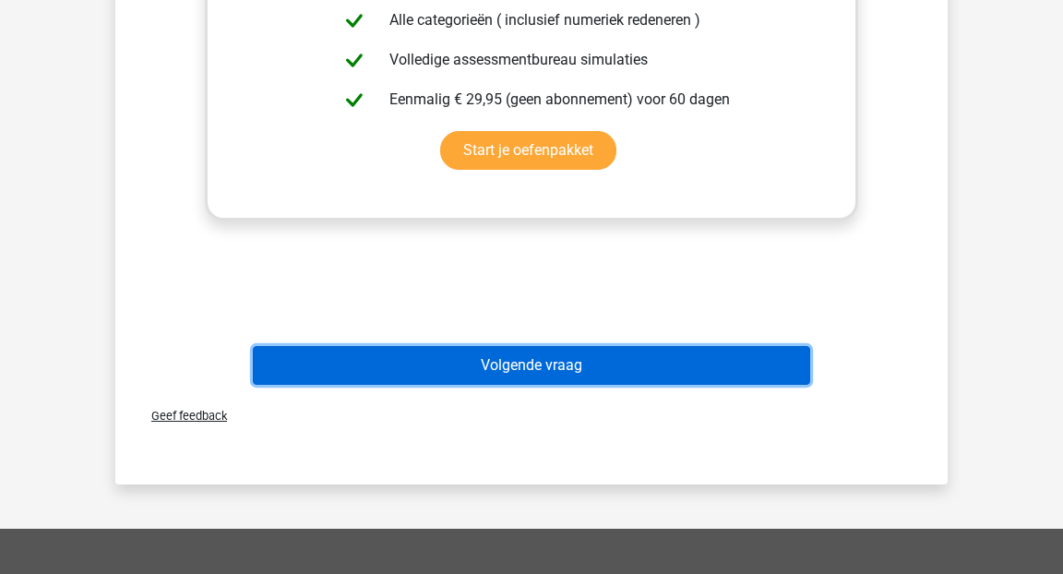
click at [540, 376] on button "Volgende vraag" at bounding box center [532, 365] width 558 height 39
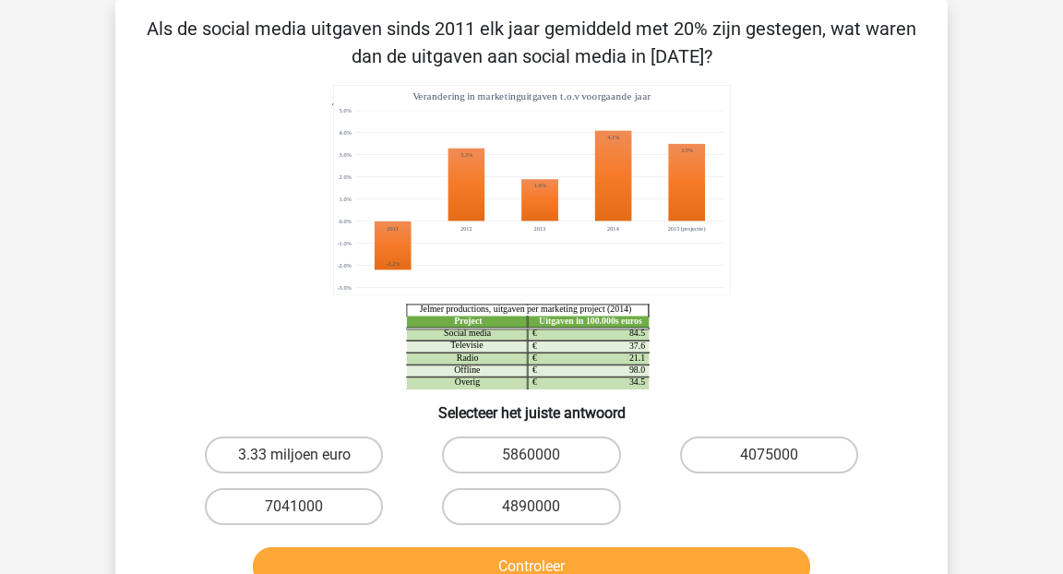
scroll to position [59, 0]
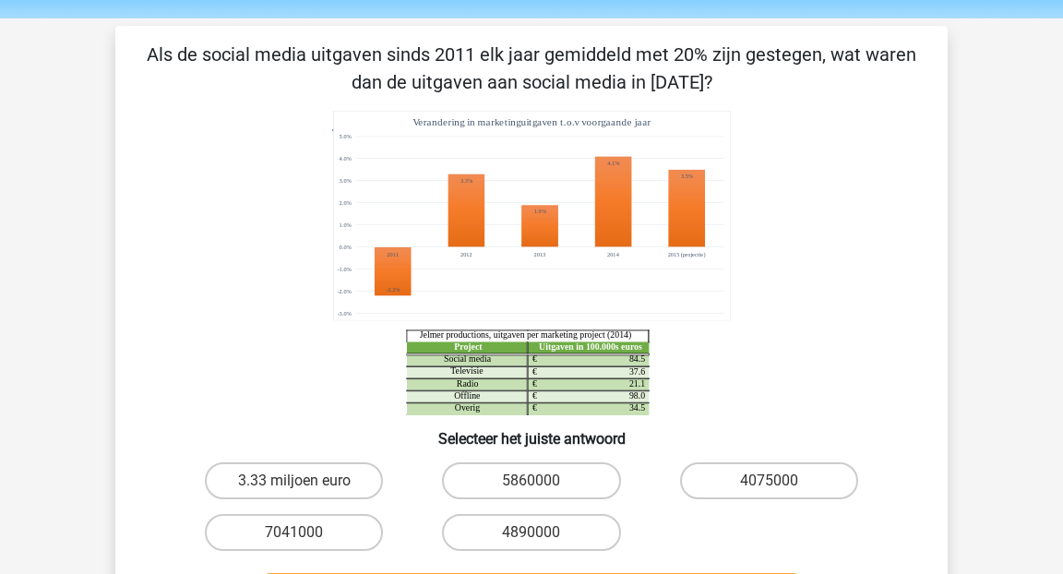
click at [474, 47] on p "Als de social media uitgaven sinds 2011 elk jaar gemiddeld met 20% zijn gestege…" at bounding box center [531, 68] width 773 height 55
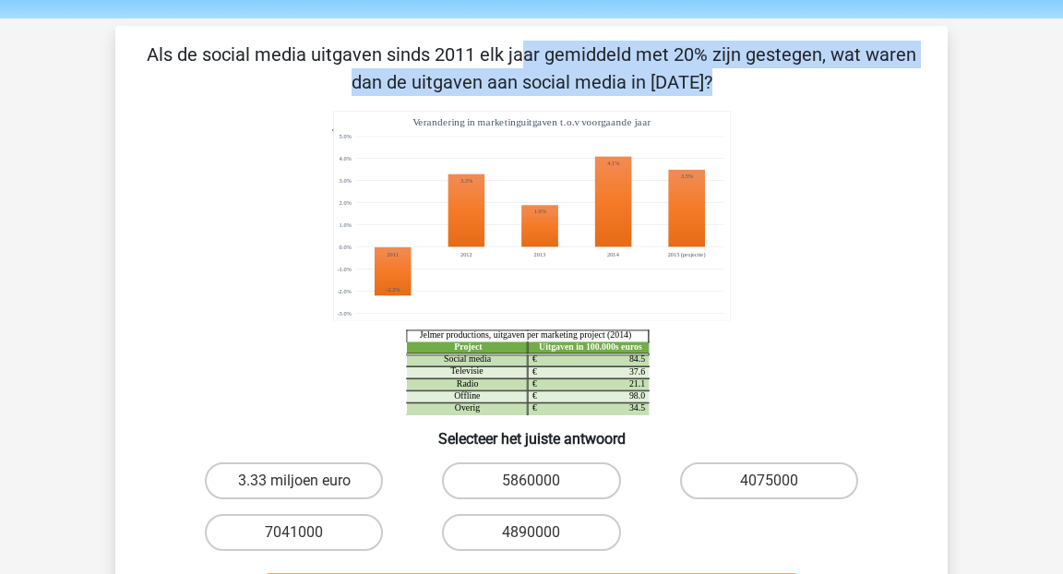
click at [474, 47] on p "Als de social media uitgaven sinds 2011 elk jaar gemiddeld met 20% zijn gestege…" at bounding box center [531, 68] width 773 height 55
copy div "Als de social media uitgaven sinds 2011 elk jaar gemiddeld met 20% zijn gestege…"
